Goal: Obtain resource: Obtain resource

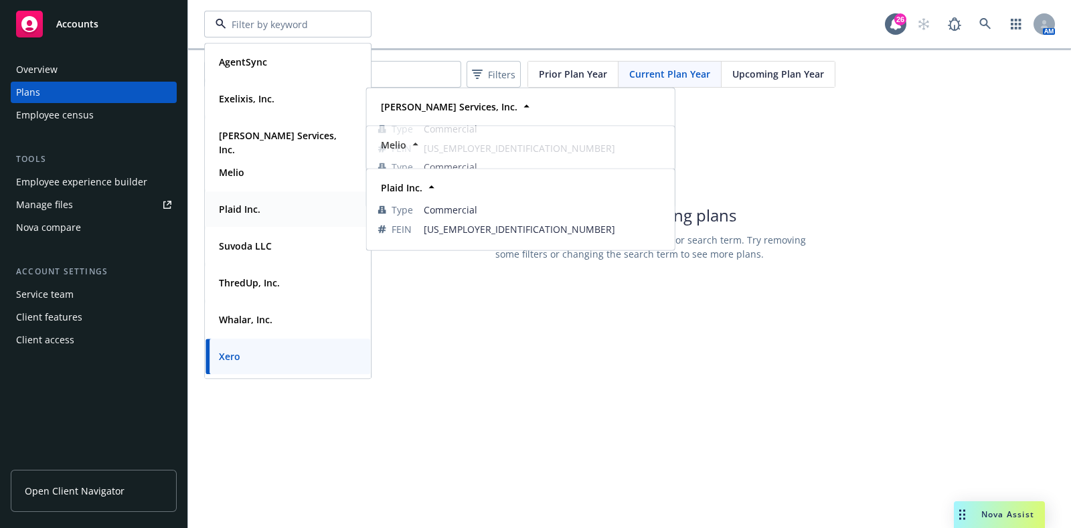
click at [278, 215] on div "Plaid Inc." at bounding box center [287, 208] width 149 height 19
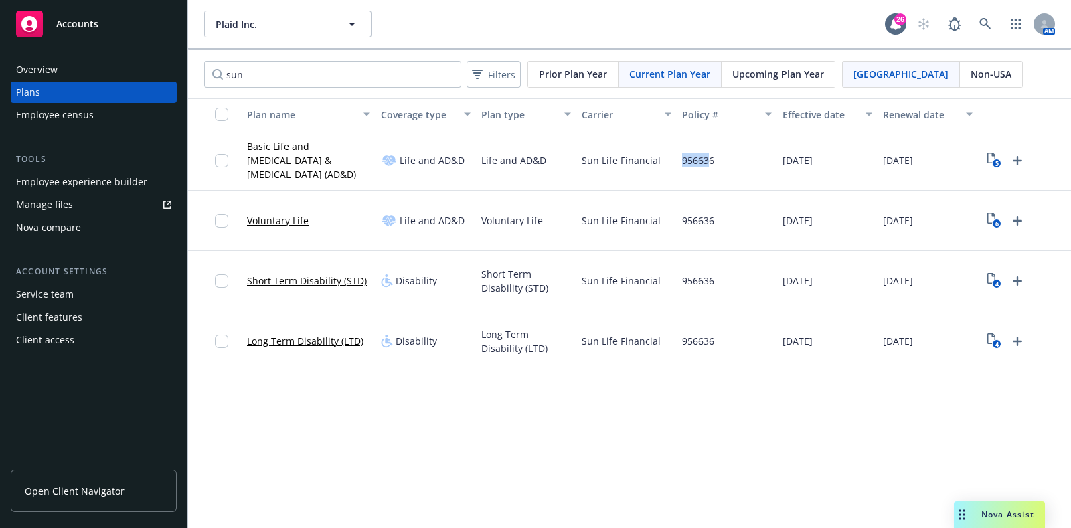
drag, startPoint x: 706, startPoint y: 161, endPoint x: 683, endPoint y: 161, distance: 23.4
click at [683, 161] on span "956636" at bounding box center [698, 160] width 32 height 14
drag, startPoint x: 719, startPoint y: 161, endPoint x: 679, endPoint y: 159, distance: 40.2
click at [679, 159] on div "956636" at bounding box center [727, 160] width 100 height 60
copy span "956636"
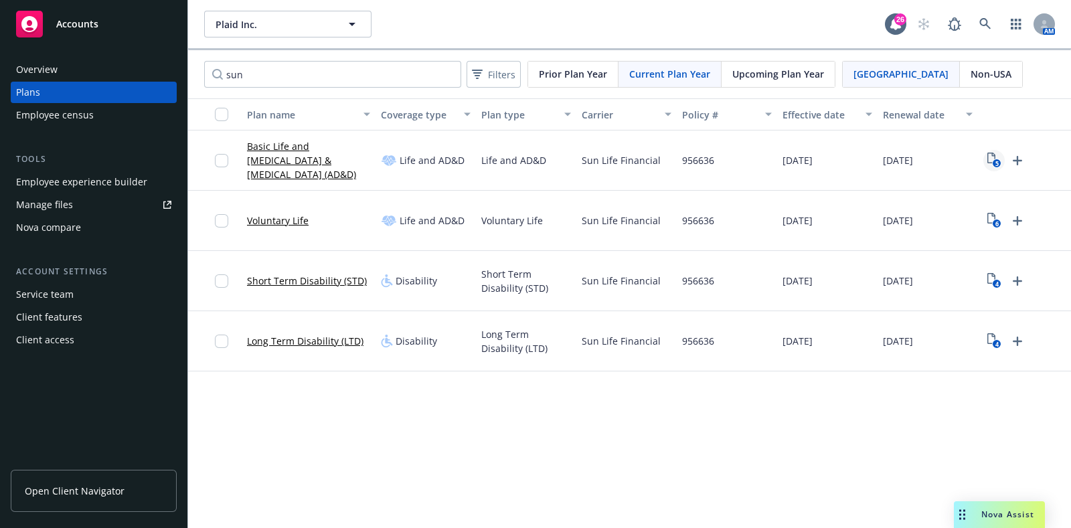
click at [987, 157] on icon "View Plan Documents" at bounding box center [991, 158] width 8 height 11
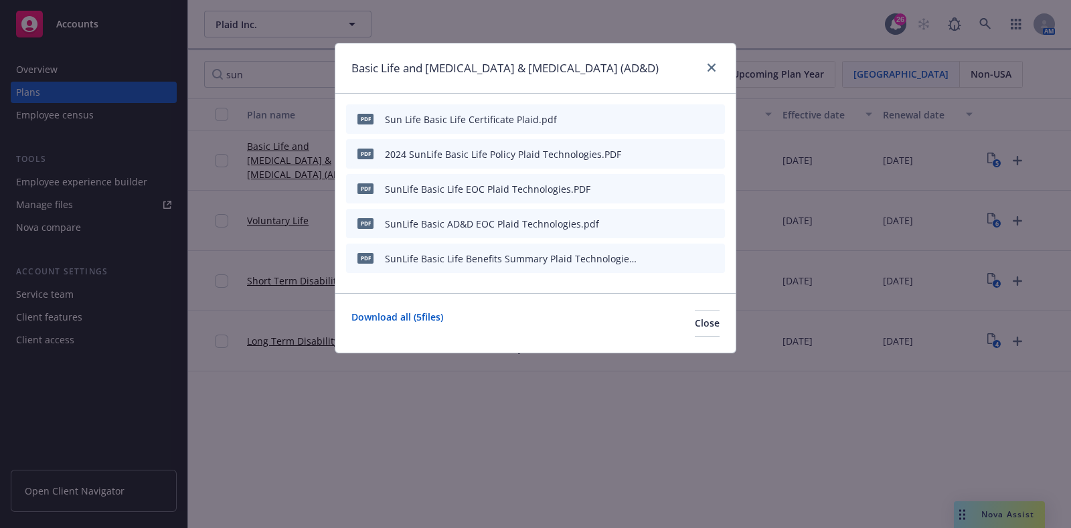
click at [688, 254] on icon "preview file" at bounding box center [691, 257] width 12 height 9
click at [713, 66] on icon "close" at bounding box center [711, 68] width 8 height 8
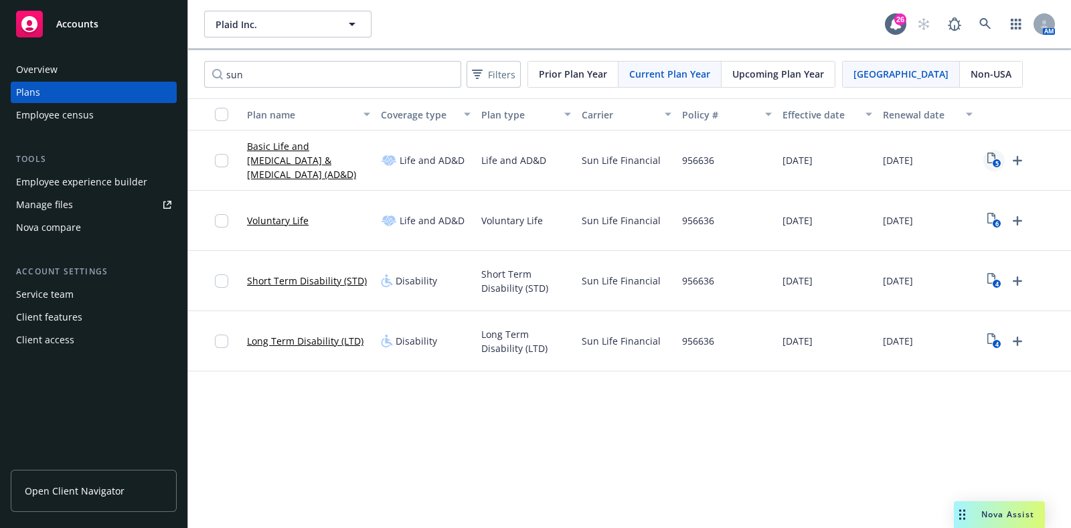
click at [997, 159] on text "5" at bounding box center [995, 163] width 3 height 9
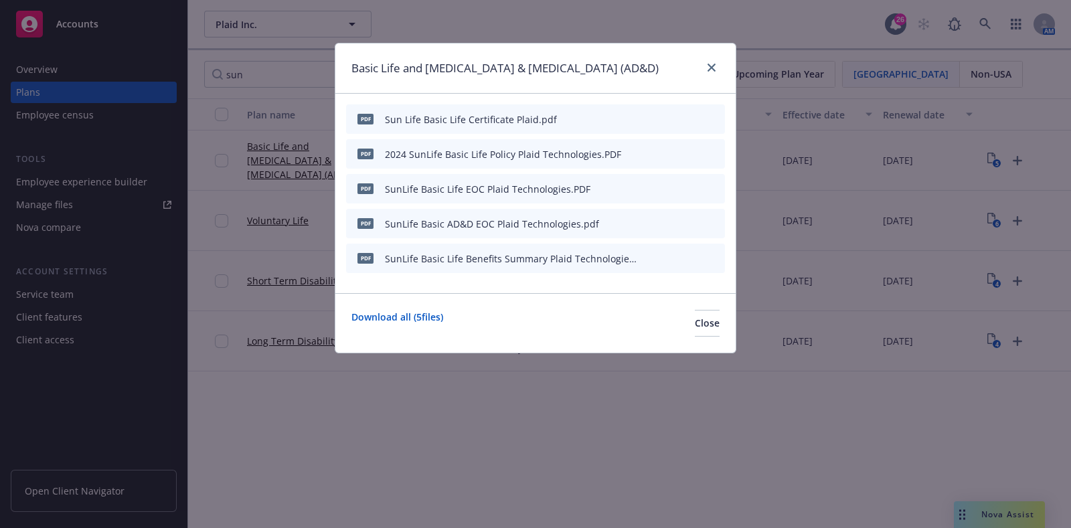
click at [685, 153] on div at bounding box center [683, 154] width 74 height 14
click at [691, 157] on button at bounding box center [692, 154] width 12 height 14
click at [709, 70] on icon "close" at bounding box center [711, 68] width 8 height 8
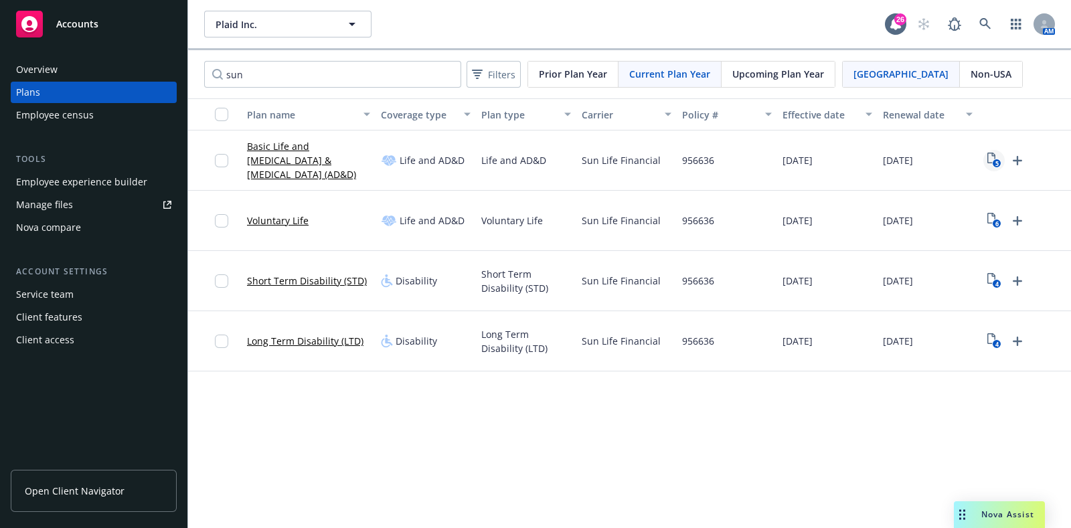
click at [996, 155] on icon "5" at bounding box center [994, 160] width 14 height 15
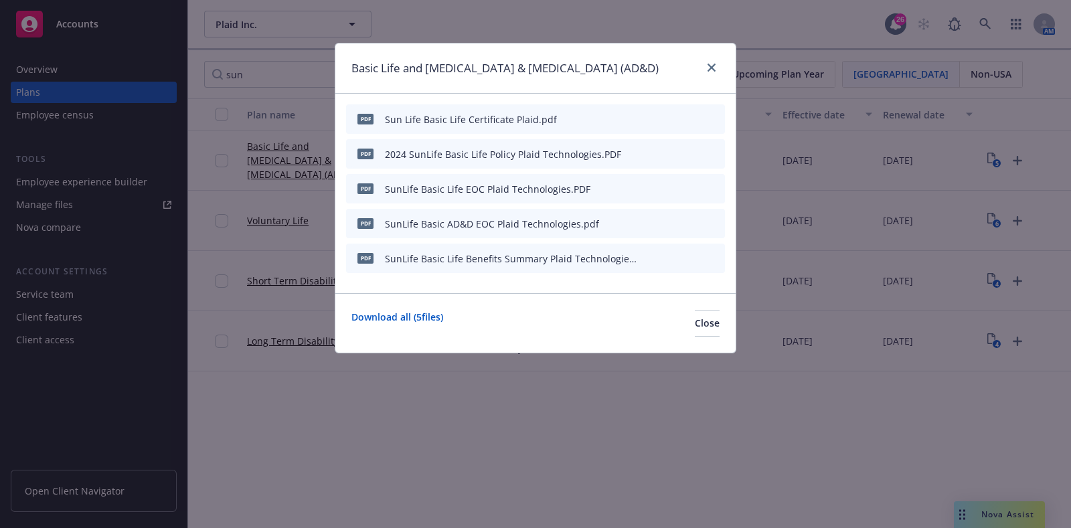
click at [691, 116] on icon "preview file" at bounding box center [691, 118] width 12 height 9
click at [714, 68] on icon "close" at bounding box center [711, 68] width 8 height 8
